Goal: Information Seeking & Learning: Learn about a topic

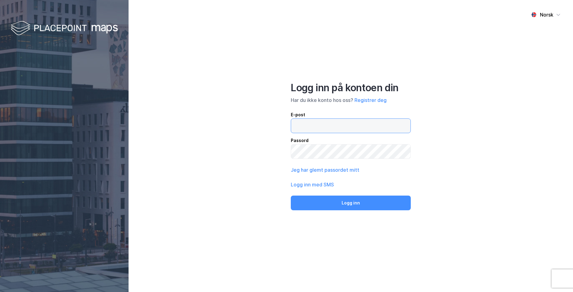
click at [297, 125] on input "email" at bounding box center [350, 126] width 119 height 14
type input "[EMAIL_ADDRESS][PERSON_NAME][PERSON_NAME][DOMAIN_NAME]"
click at [291, 196] on button "Logg inn" at bounding box center [351, 203] width 120 height 15
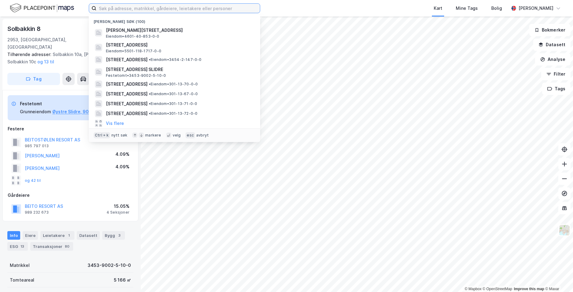
click at [171, 8] on input at bounding box center [177, 8] width 163 height 9
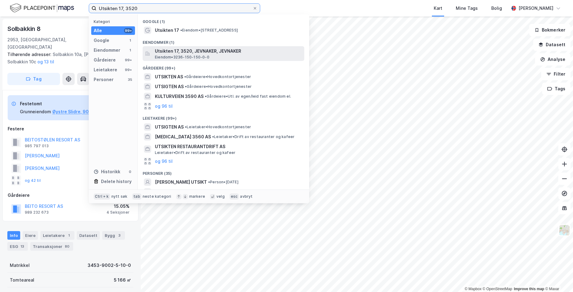
type input "Utsikten 17, 3520"
click at [181, 54] on span "Utsikten 17, 3520, JEVNAKER, JEVNAKER" at bounding box center [228, 50] width 147 height 7
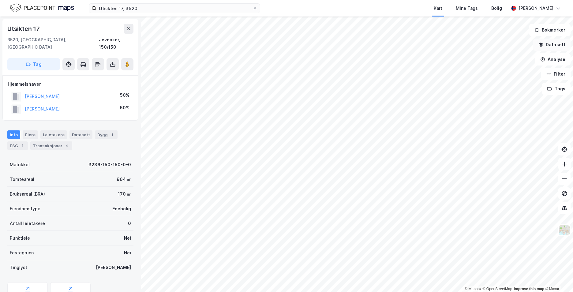
click at [356, 44] on button "Datasett" at bounding box center [551, 45] width 37 height 12
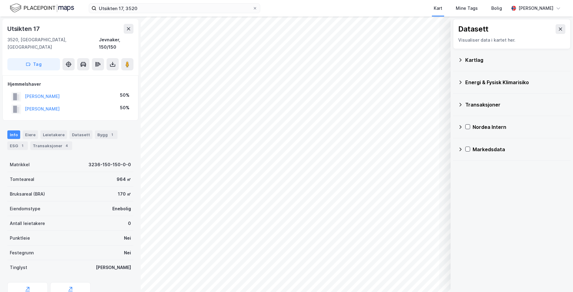
click at [356, 59] on icon at bounding box center [460, 59] width 2 height 3
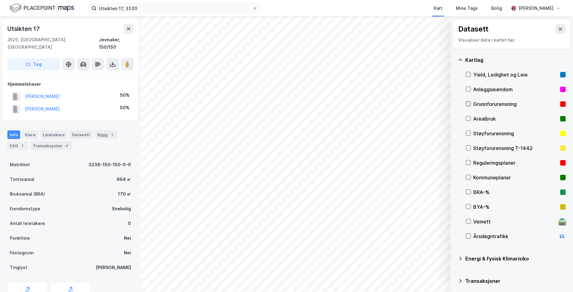
click at [356, 106] on icon at bounding box center [468, 104] width 4 height 4
click at [356, 60] on icon at bounding box center [460, 60] width 5 height 5
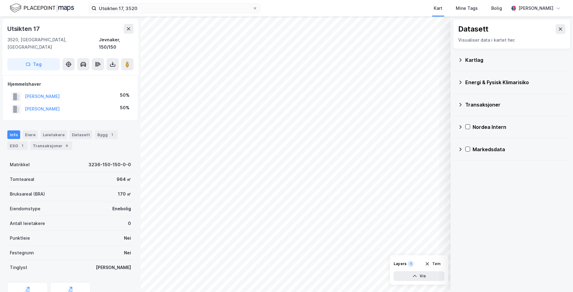
click at [356, 82] on icon at bounding box center [460, 82] width 5 height 5
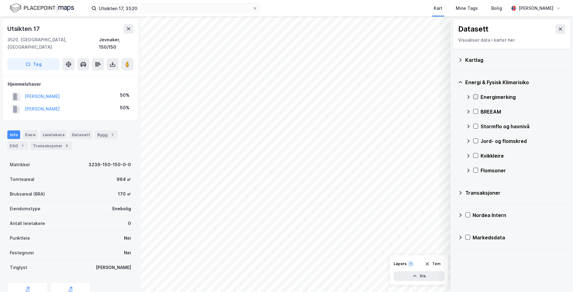
click at [356, 95] on icon at bounding box center [476, 97] width 4 height 4
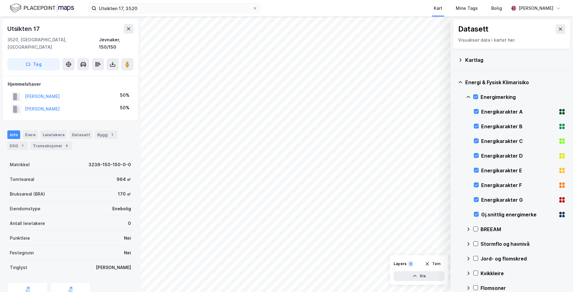
click at [356, 81] on icon at bounding box center [460, 82] width 5 height 5
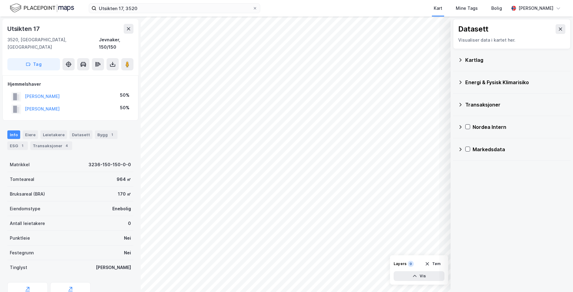
click at [356, 81] on icon at bounding box center [460, 82] width 5 height 5
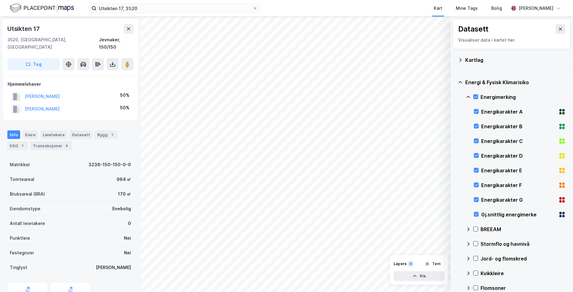
click at [356, 82] on icon at bounding box center [461, 82] width 4 height 2
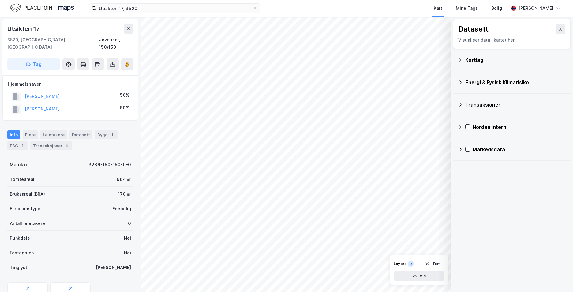
click at [356, 81] on icon at bounding box center [460, 82] width 5 height 5
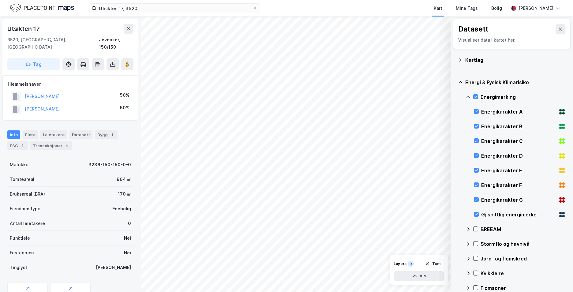
click at [356, 95] on icon at bounding box center [468, 97] width 5 height 5
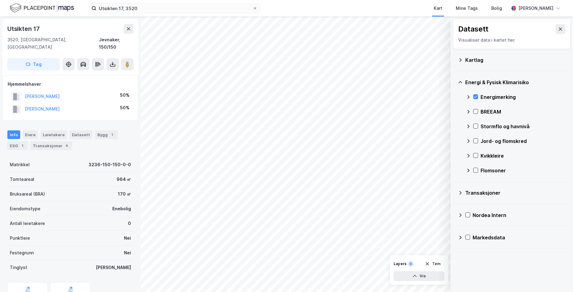
click at [356, 121] on div "Stormflo og havnivå" at bounding box center [516, 126] width 100 height 15
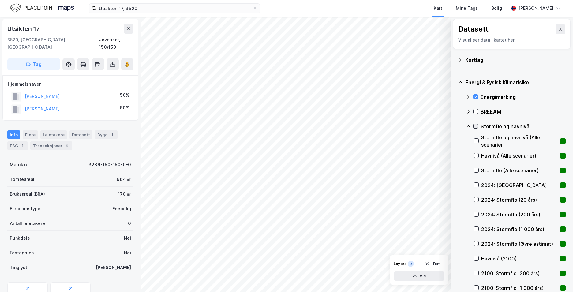
click at [356, 126] on icon at bounding box center [476, 126] width 4 height 4
click at [356, 126] on icon at bounding box center [469, 126] width 4 height 2
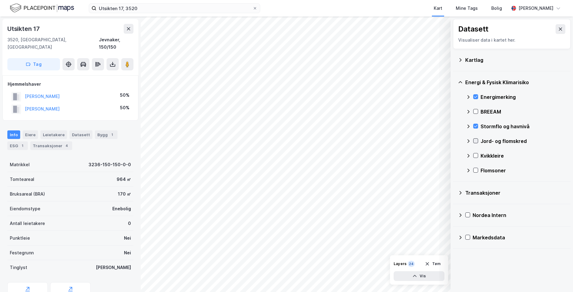
click at [356, 139] on icon at bounding box center [476, 141] width 4 height 4
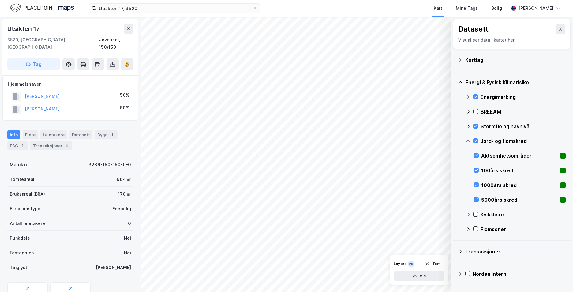
click at [356, 140] on icon at bounding box center [468, 141] width 5 height 5
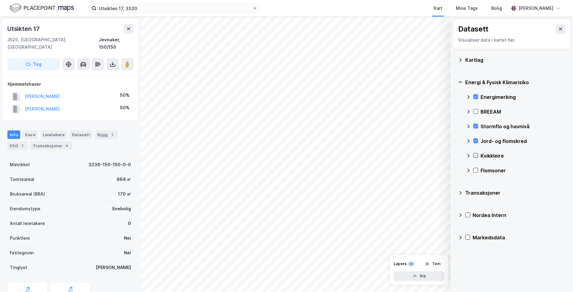
click at [356, 154] on icon at bounding box center [476, 155] width 4 height 4
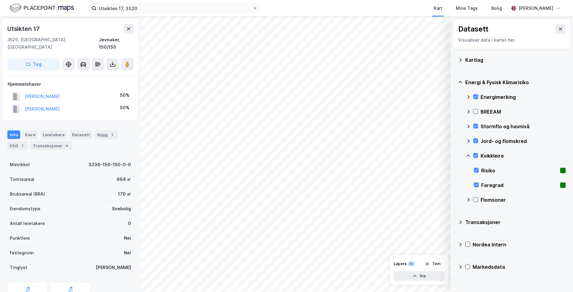
click at [356, 154] on icon at bounding box center [468, 155] width 5 height 5
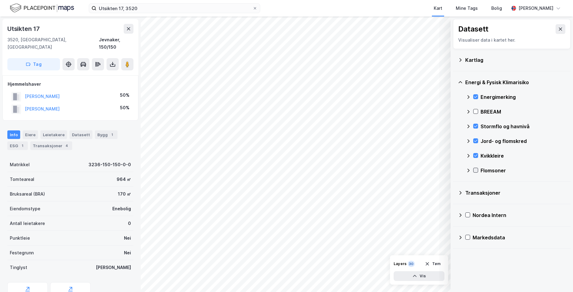
click at [356, 171] on icon at bounding box center [475, 170] width 3 height 2
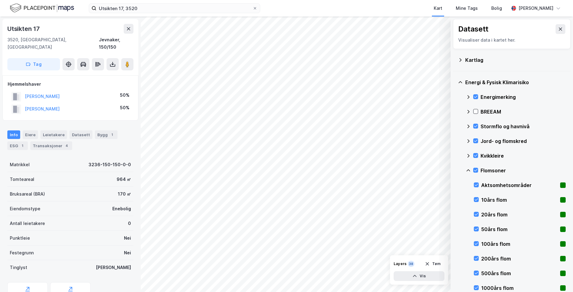
click at [356, 169] on icon at bounding box center [468, 170] width 5 height 5
